Goal: Task Accomplishment & Management: Complete application form

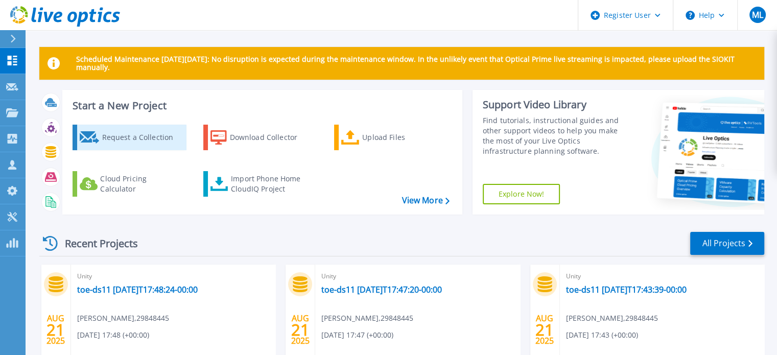
click at [119, 135] on div "Request a Collection" at bounding box center [143, 137] width 82 height 20
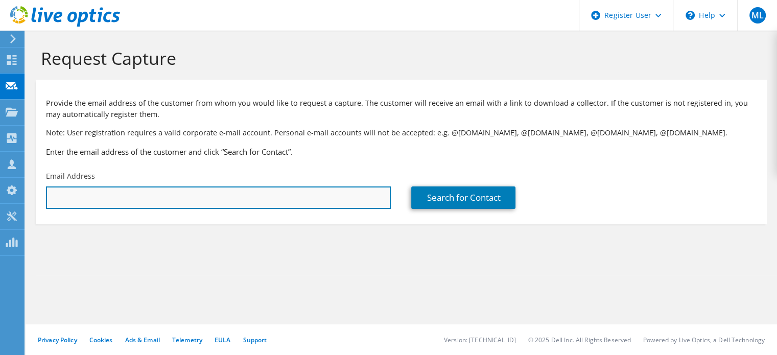
click at [119, 197] on input "text" at bounding box center [218, 198] width 345 height 22
paste input "[EMAIL_ADDRESS][DOMAIN_NAME]"
type input "[EMAIL_ADDRESS][DOMAIN_NAME]"
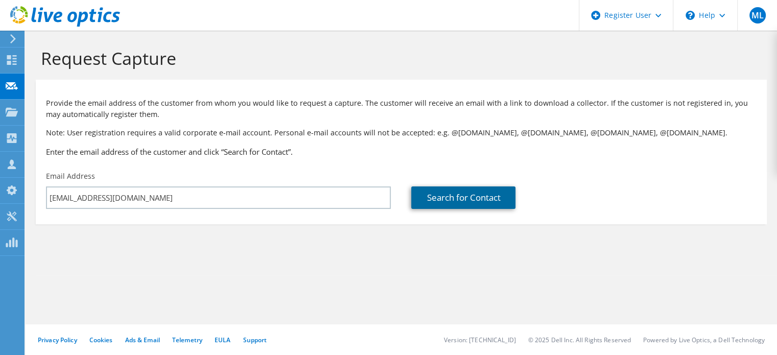
click at [462, 197] on link "Search for Contact" at bounding box center [463, 198] width 104 height 22
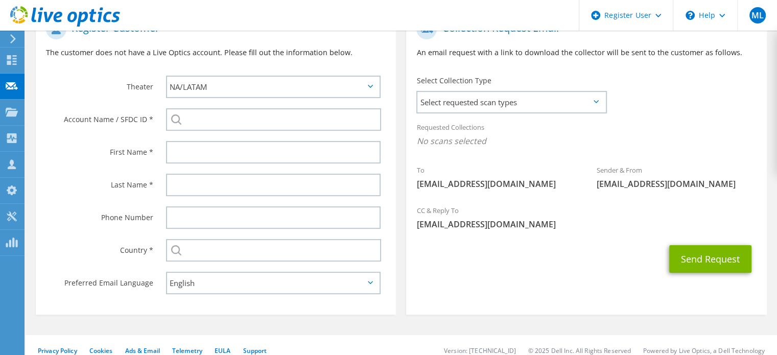
scroll to position [227, 0]
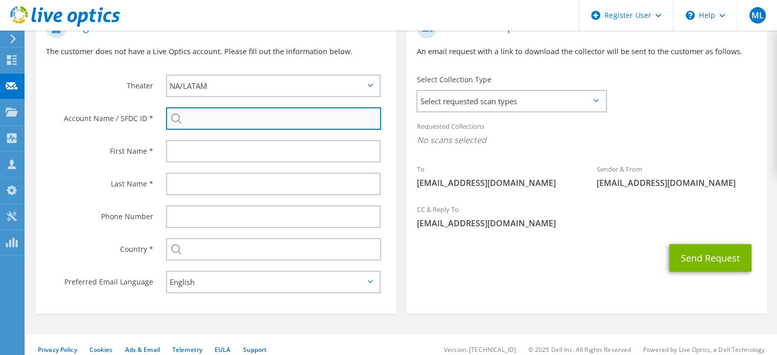
click at [279, 118] on input "search" at bounding box center [273, 118] width 215 height 22
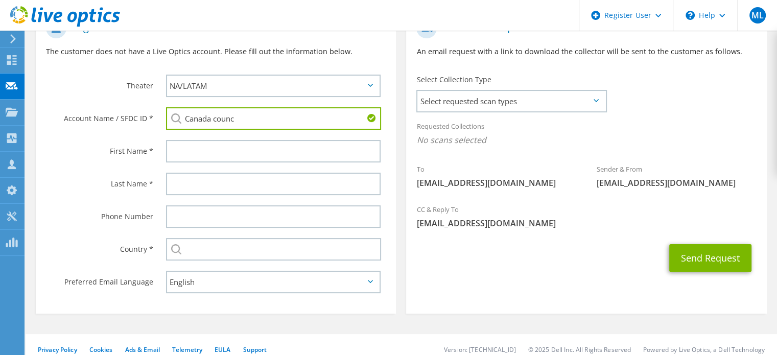
click at [264, 144] on li "CANADA COUNCIL FOR THE ARTS : 2474165755" at bounding box center [239, 138] width 147 height 12
type input "CANADA COUNCIL FOR THE ARTS : 2474165755"
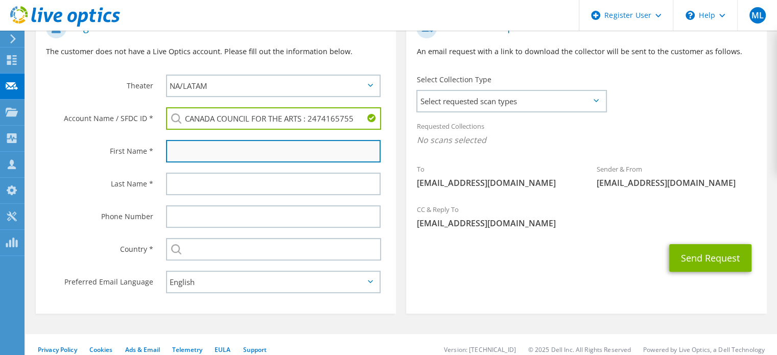
click at [242, 149] on input "text" at bounding box center [273, 151] width 215 height 22
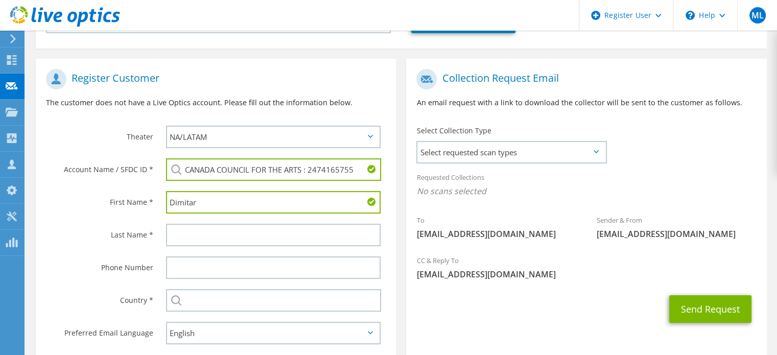
scroll to position [234, 0]
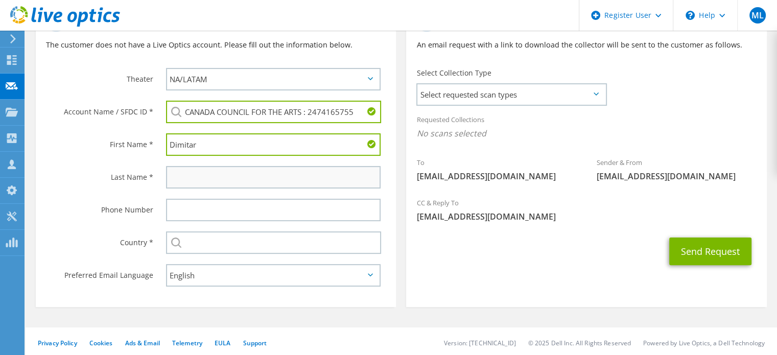
type input "Dimitar"
click at [199, 174] on input "text" at bounding box center [273, 177] width 215 height 22
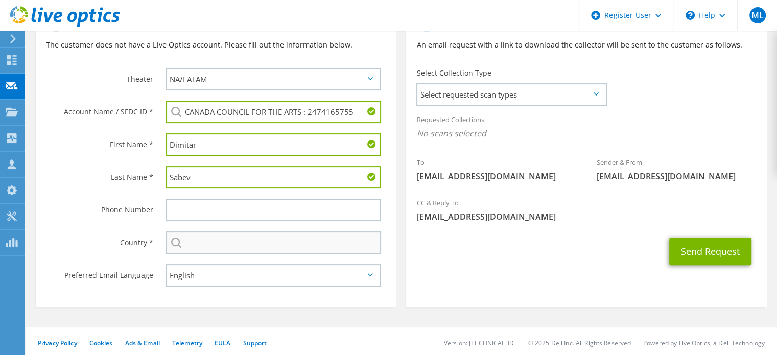
type input "Sabev"
click at [216, 241] on input "text" at bounding box center [273, 242] width 215 height 22
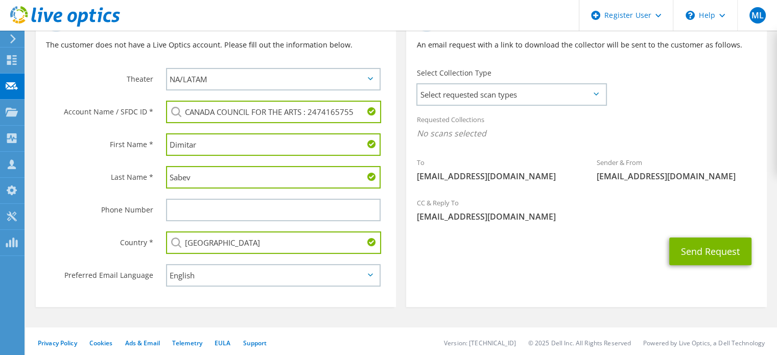
type input "[GEOGRAPHIC_DATA]"
click at [425, 263] on div "Send Request" at bounding box center [586, 251] width 360 height 38
click at [591, 99] on span "Select requested scan types" at bounding box center [511, 94] width 188 height 20
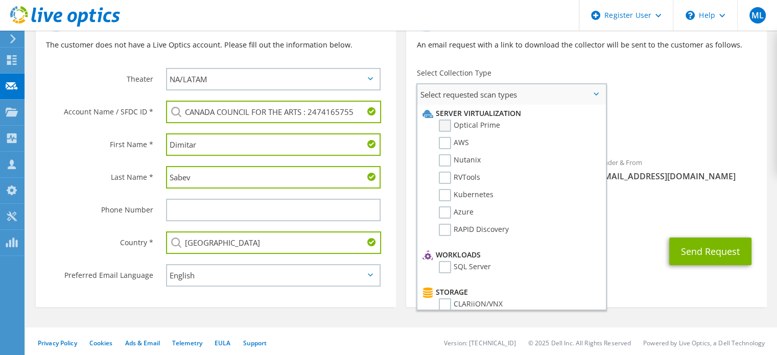
click at [441, 124] on label "Optical Prime" at bounding box center [469, 126] width 61 height 12
click at [0, 0] on input "Optical Prime" at bounding box center [0, 0] width 0 height 0
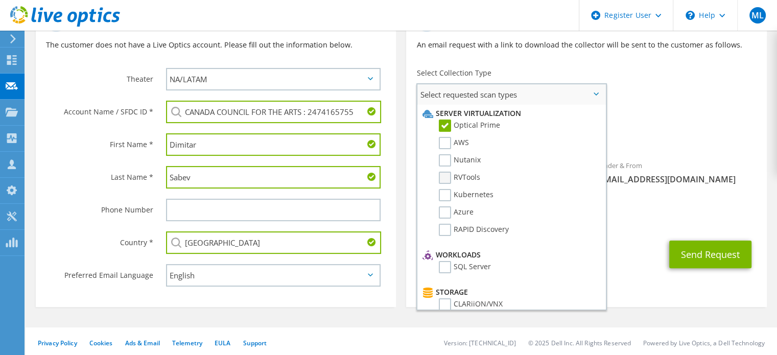
click at [445, 176] on label "RVTools" at bounding box center [459, 178] width 41 height 12
click at [0, 0] on input "RVTools" at bounding box center [0, 0] width 0 height 0
click at [628, 221] on span "[EMAIL_ADDRESS][DOMAIN_NAME]" at bounding box center [586, 219] width 340 height 11
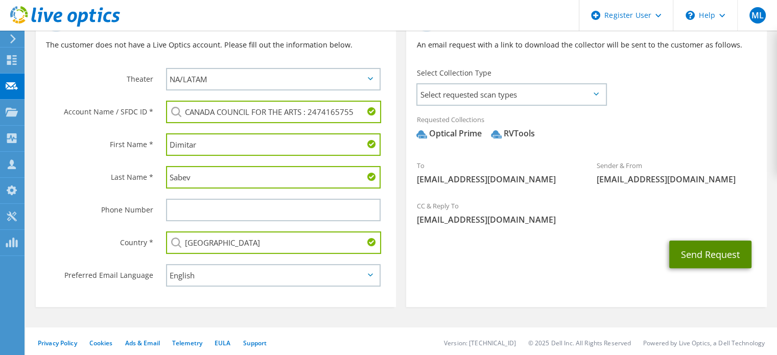
click at [705, 253] on button "Send Request" at bounding box center [710, 255] width 82 height 28
